Goal: Information Seeking & Learning: Learn about a topic

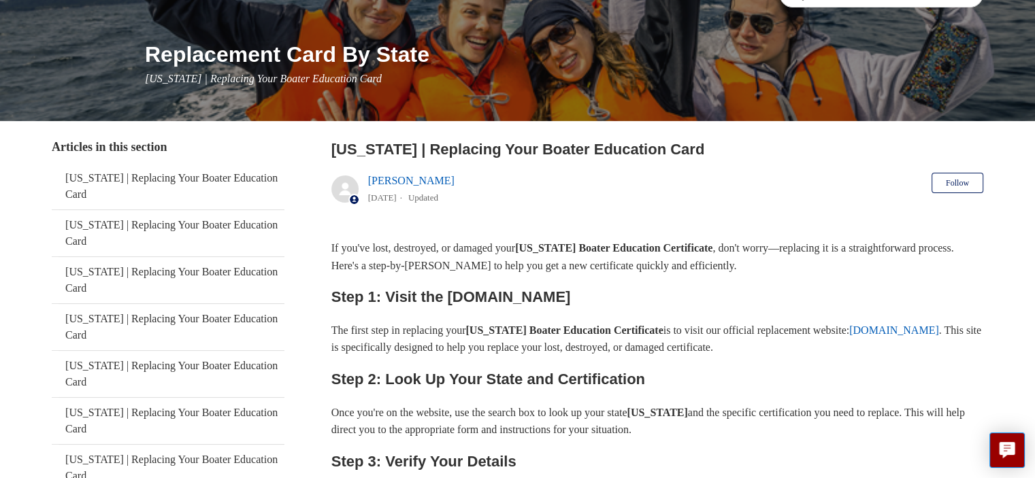
scroll to position [136, 0]
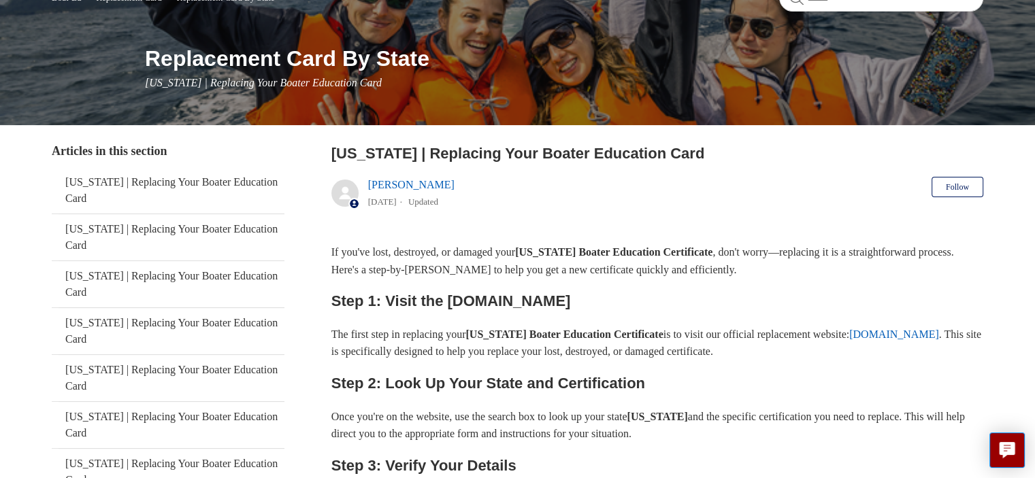
click at [849, 340] on link "[DOMAIN_NAME]" at bounding box center [894, 335] width 90 height 12
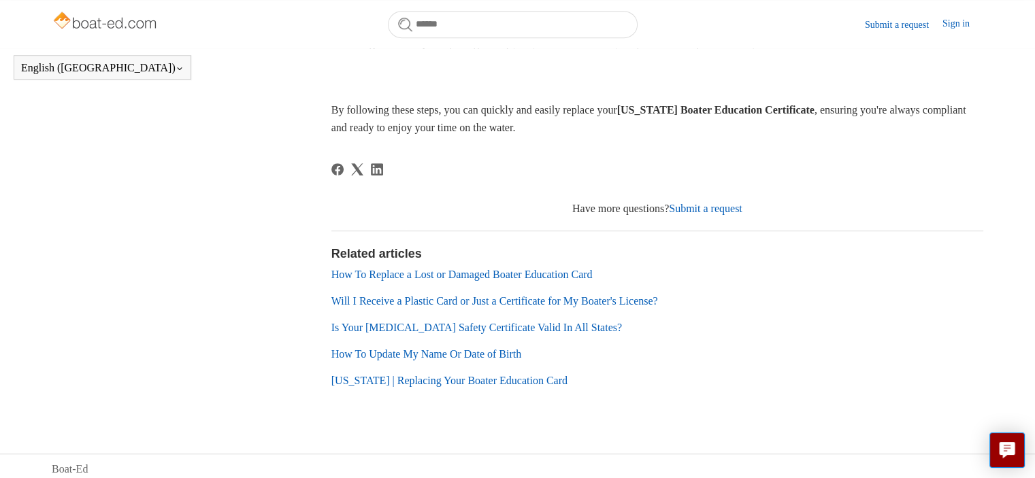
scroll to position [866, 0]
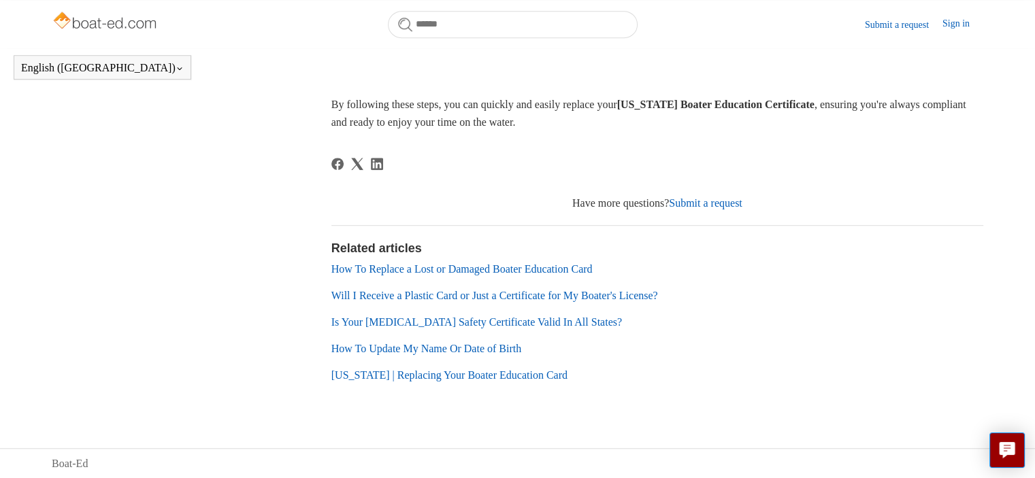
click at [495, 295] on link "Will I Receive a Plastic Card or Just a Certificate for My Boater's License?" at bounding box center [494, 296] width 327 height 12
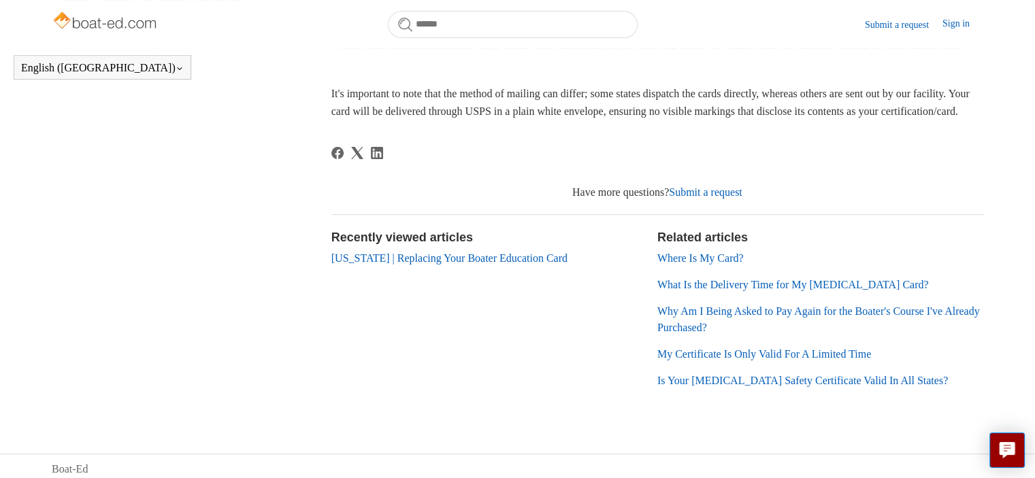
scroll to position [400, 0]
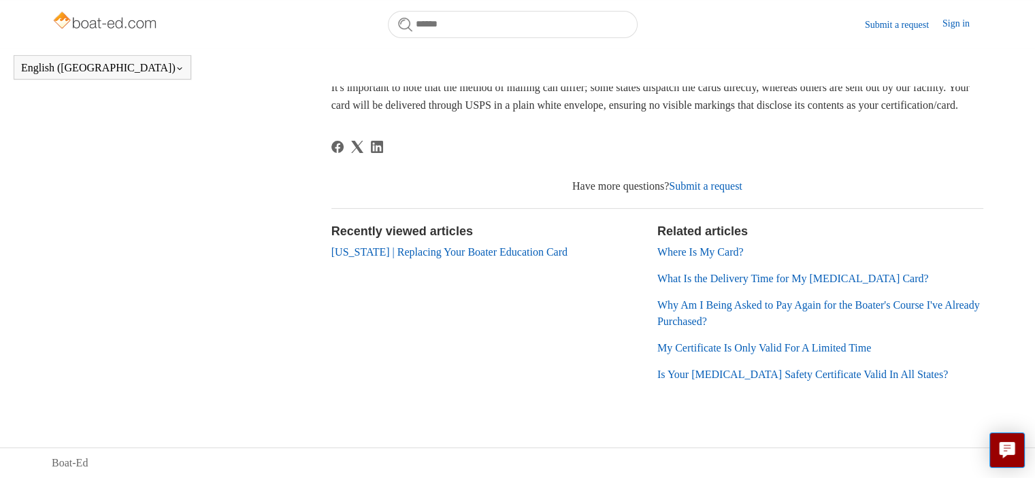
click at [781, 346] on link "My Certificate Is Only Valid For A Limited Time" at bounding box center [764, 348] width 214 height 12
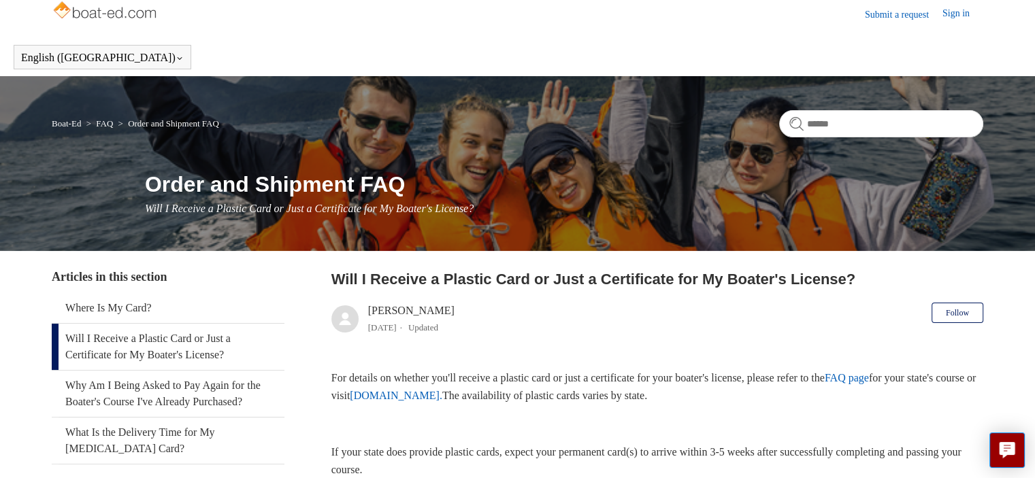
scroll to position [0, 0]
